Goal: Find specific page/section

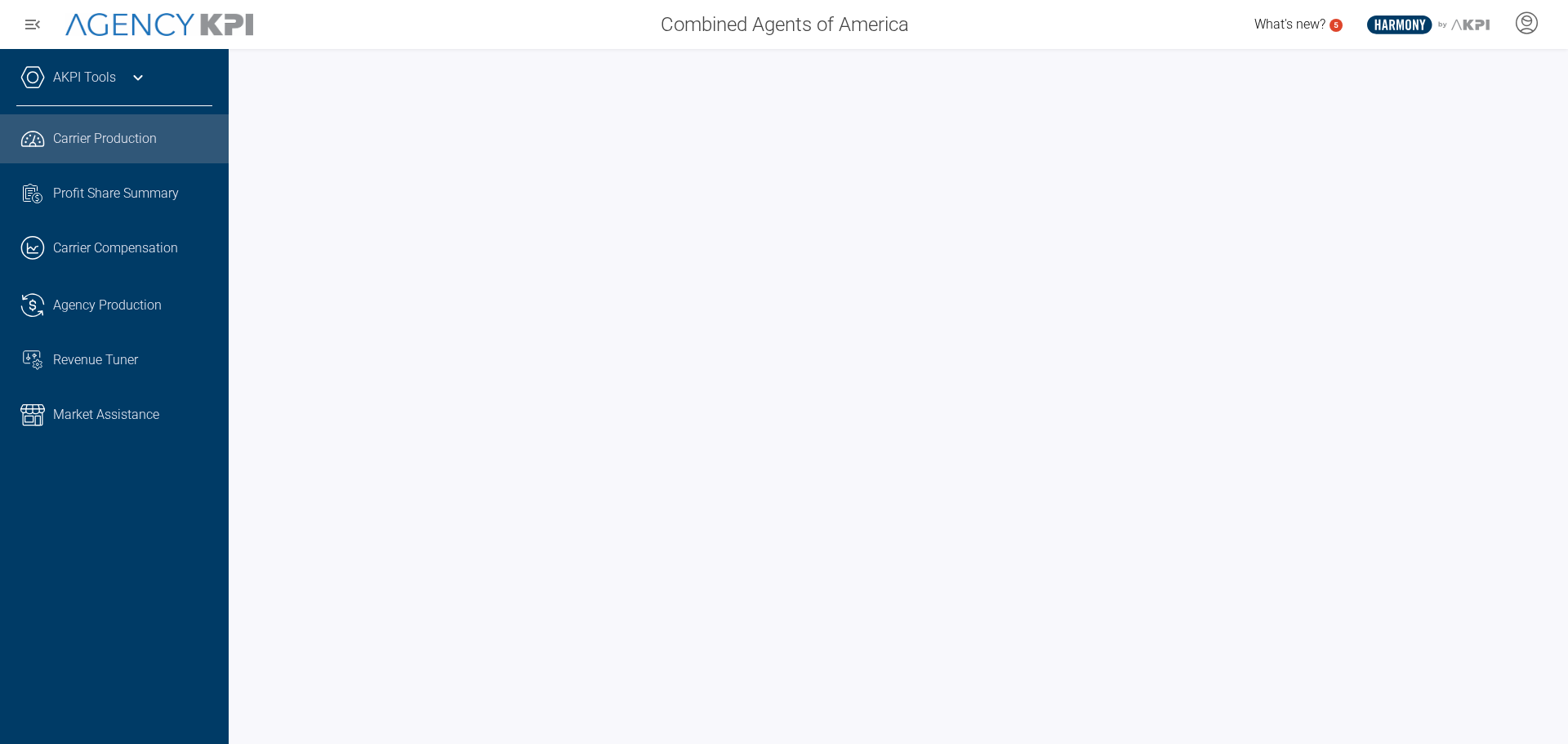
click at [143, 71] on icon at bounding box center [138, 77] width 20 height 20
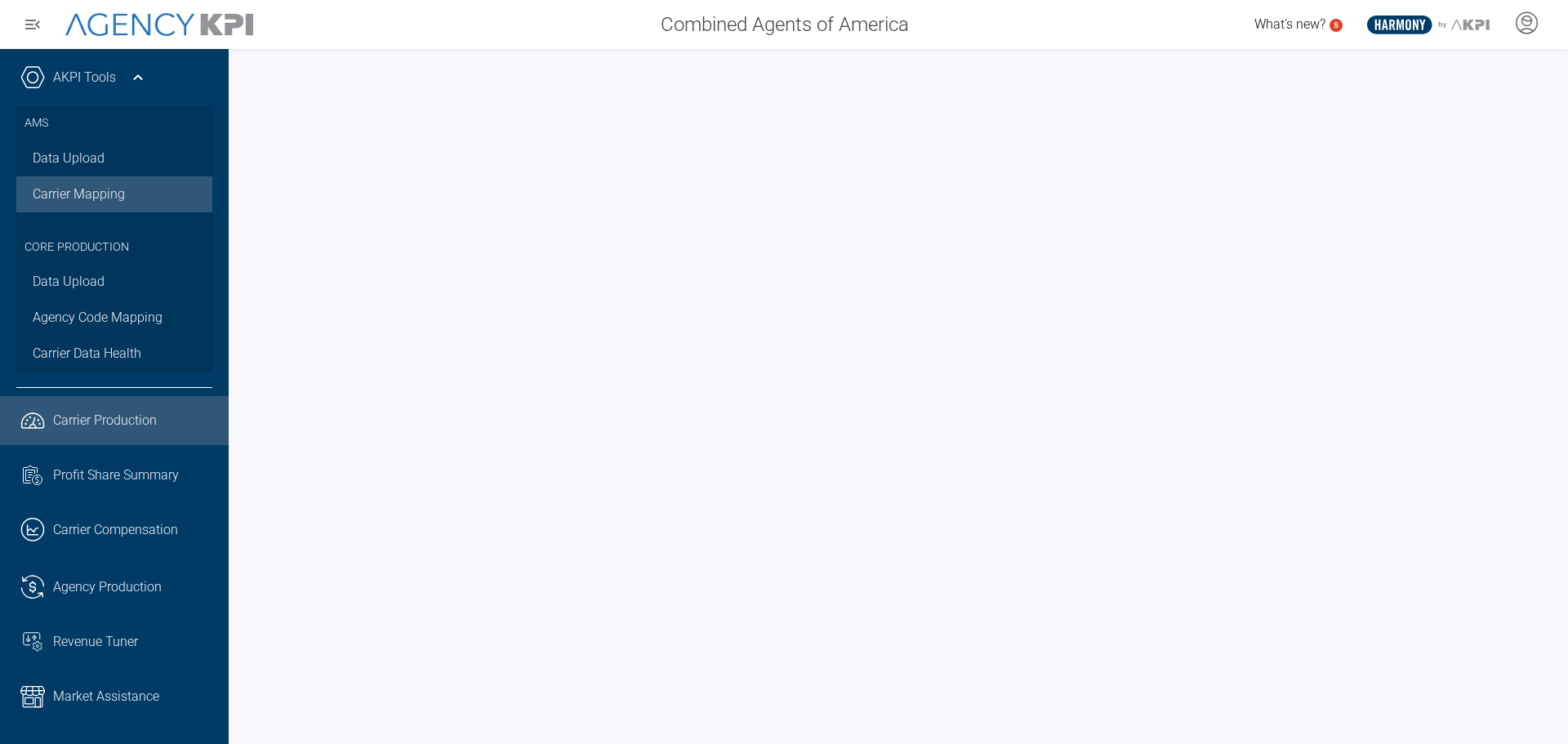
click at [67, 197] on link "Carrier Mapping" at bounding box center [115, 194] width 196 height 36
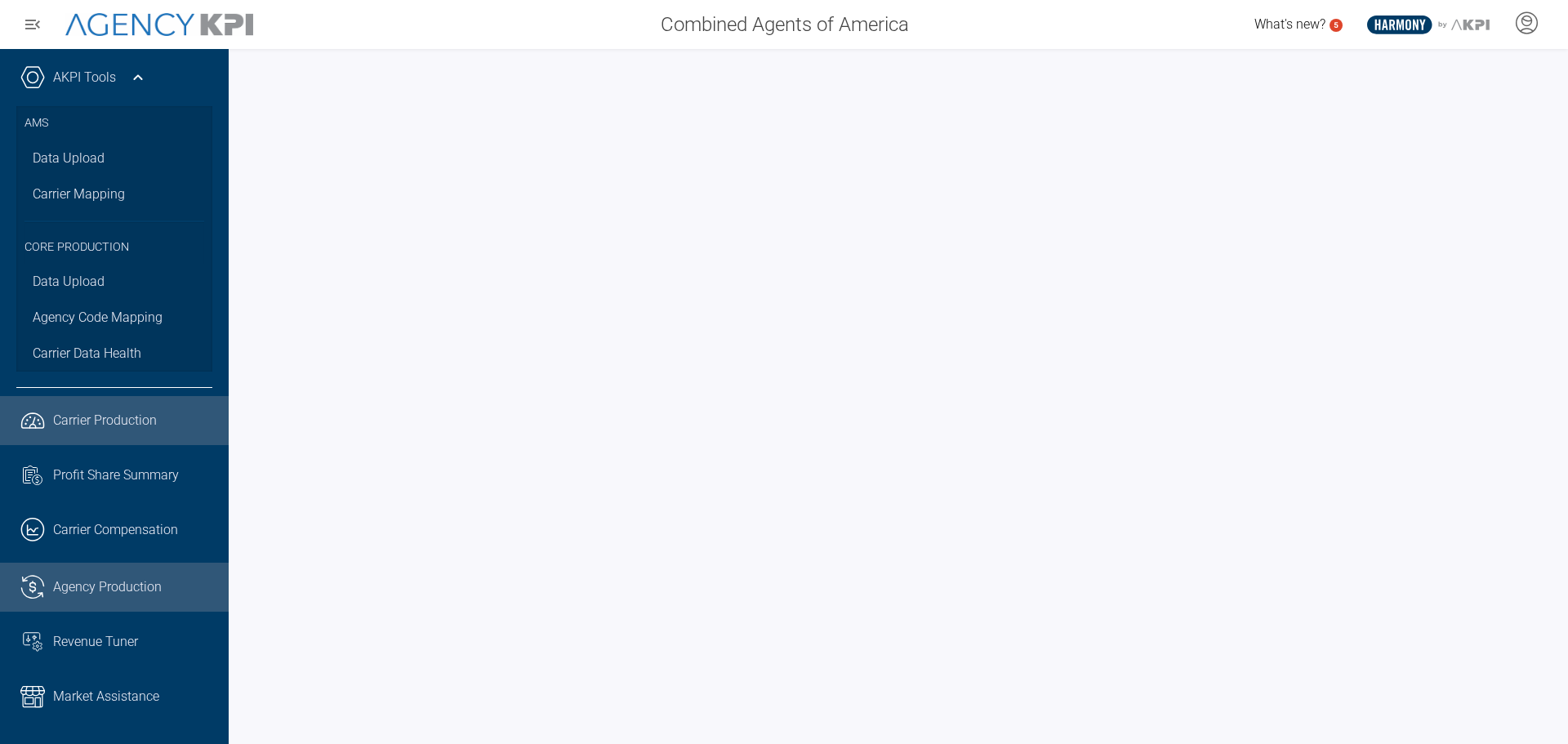
click at [84, 588] on span "Agency Production" at bounding box center [107, 588] width 109 height 20
